Goal: Information Seeking & Learning: Find specific page/section

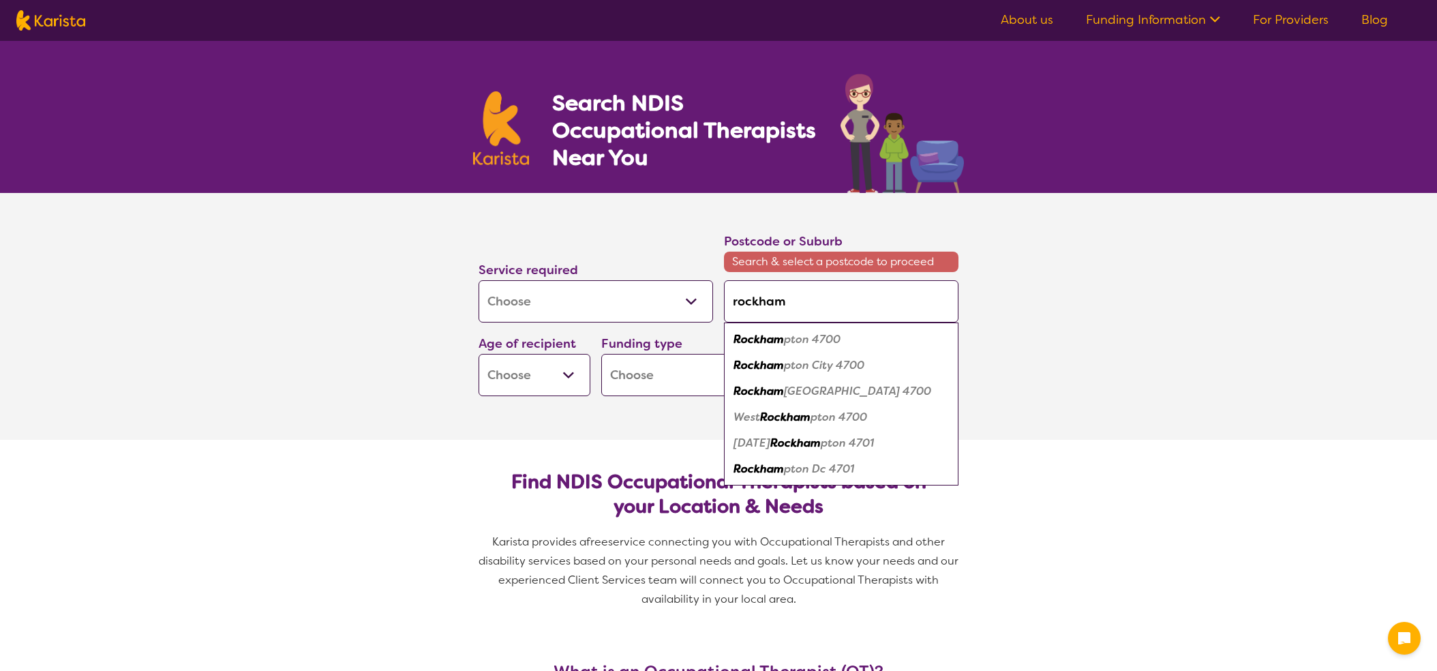
select select "[MEDICAL_DATA]"
drag, startPoint x: 804, startPoint y: 419, endPoint x: 796, endPoint y: 421, distance: 7.8
click at [804, 419] on em "Rockham" at bounding box center [785, 417] width 50 height 14
type input "4700"
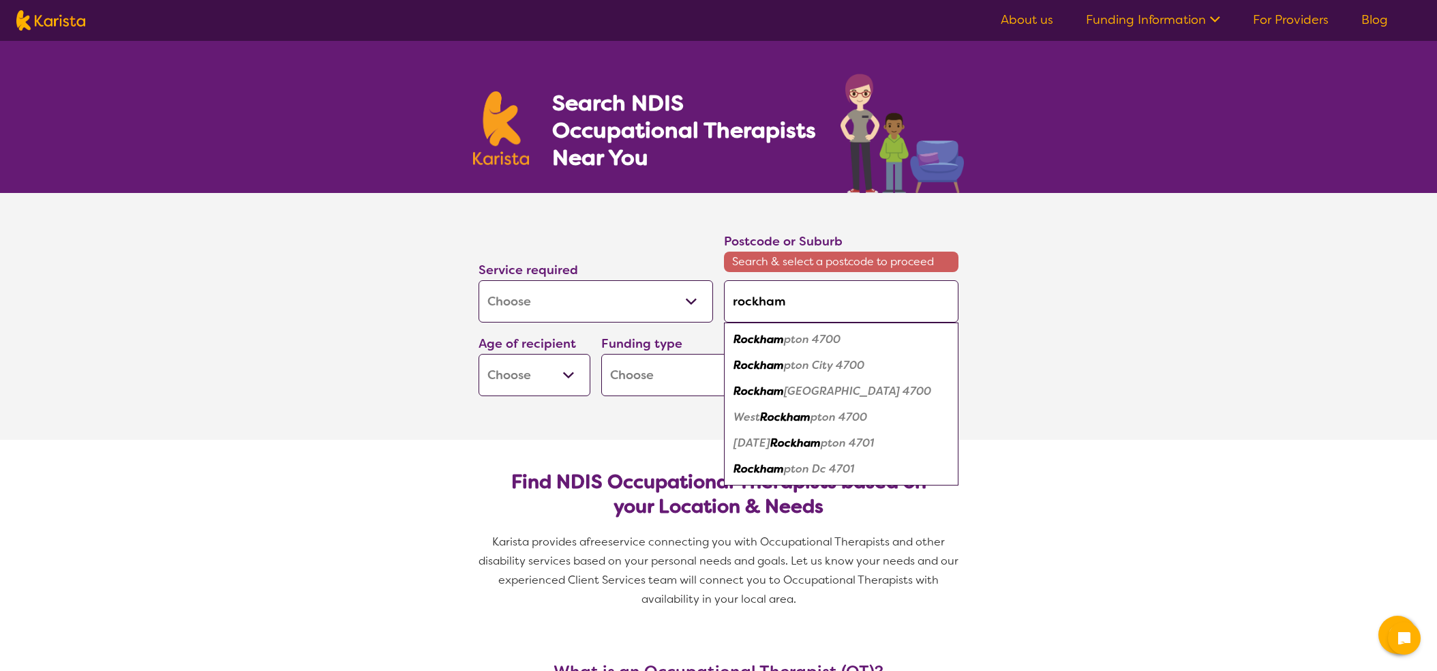
type input "4700"
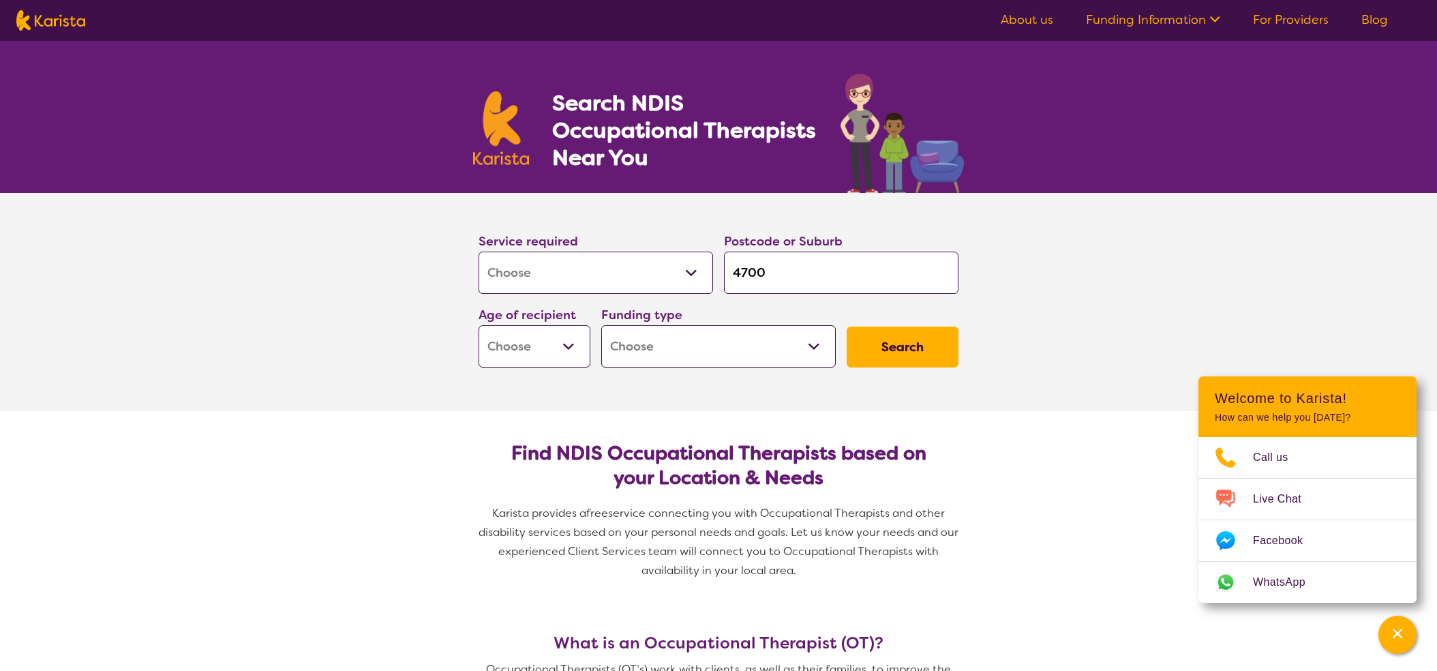
select select "NDIS"
drag, startPoint x: 906, startPoint y: 343, endPoint x: 900, endPoint y: 357, distance: 15.6
click at [906, 343] on button "Search" at bounding box center [903, 347] width 112 height 41
select select "AD"
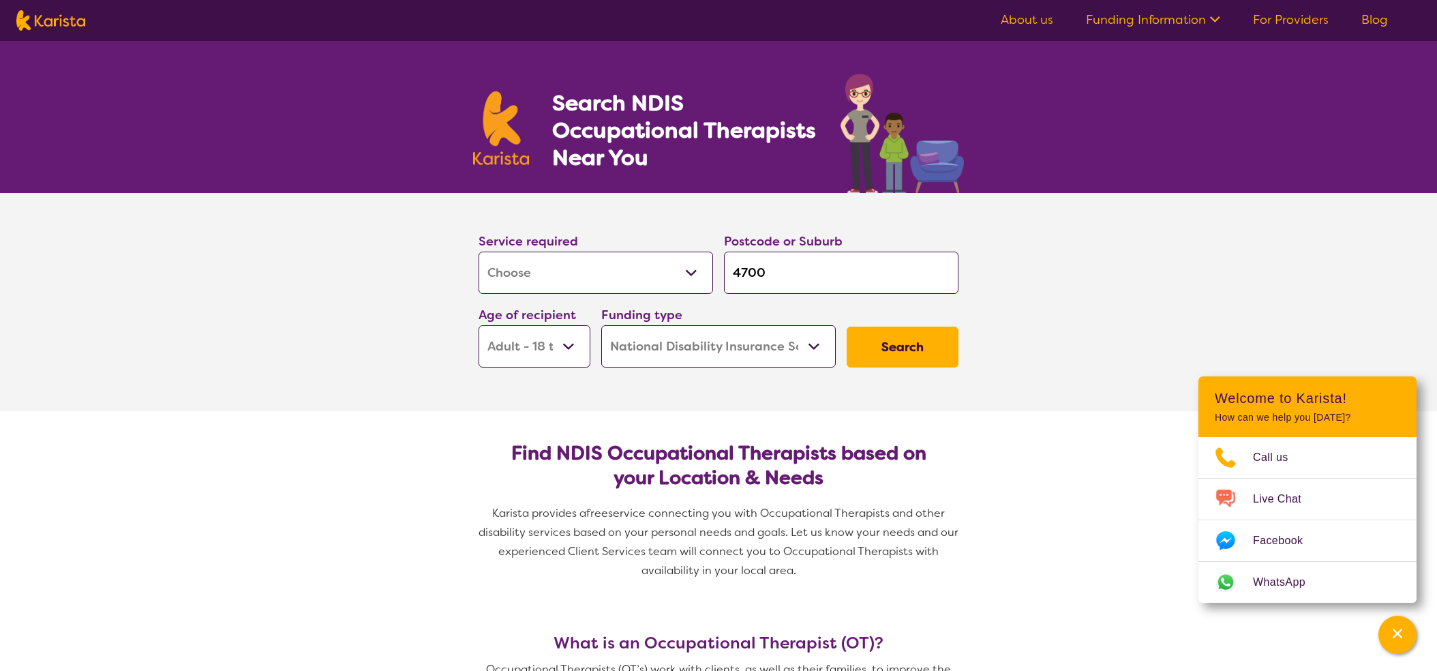
select select "AD"
click at [877, 348] on button "Search" at bounding box center [903, 347] width 112 height 41
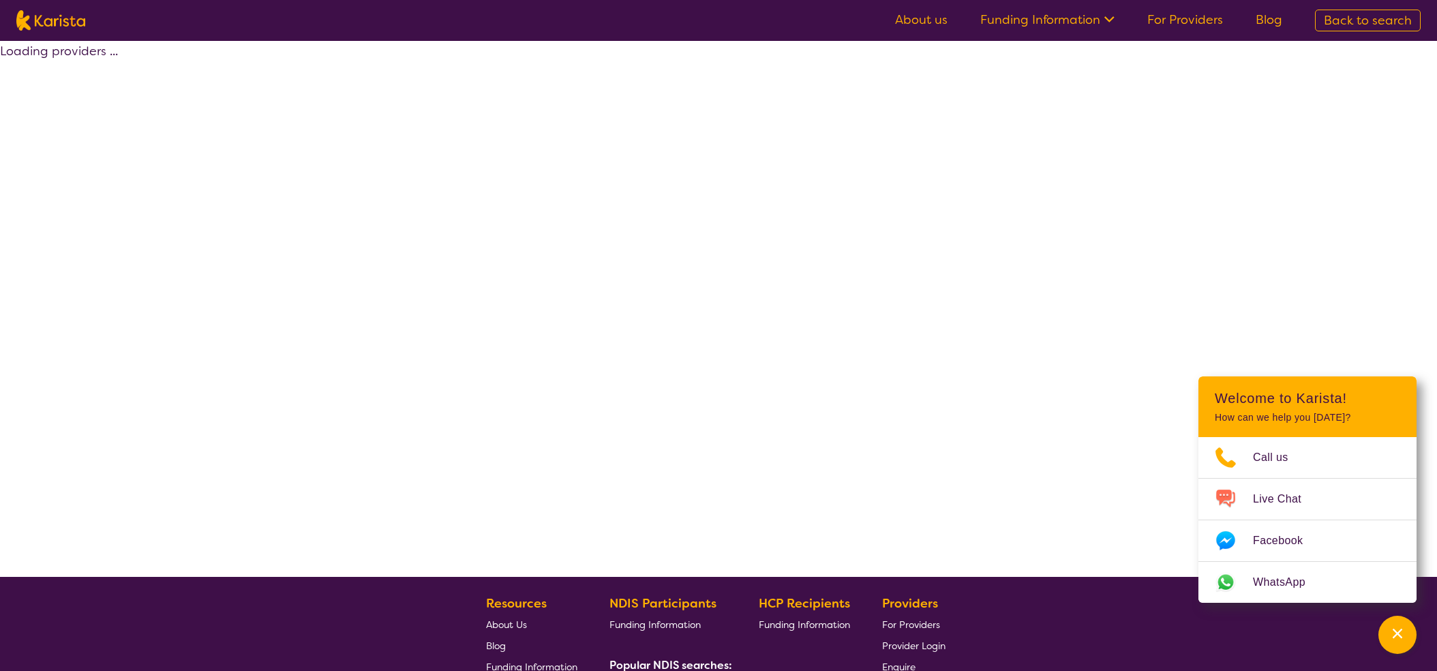
select select "by_score"
